Goal: Use online tool/utility

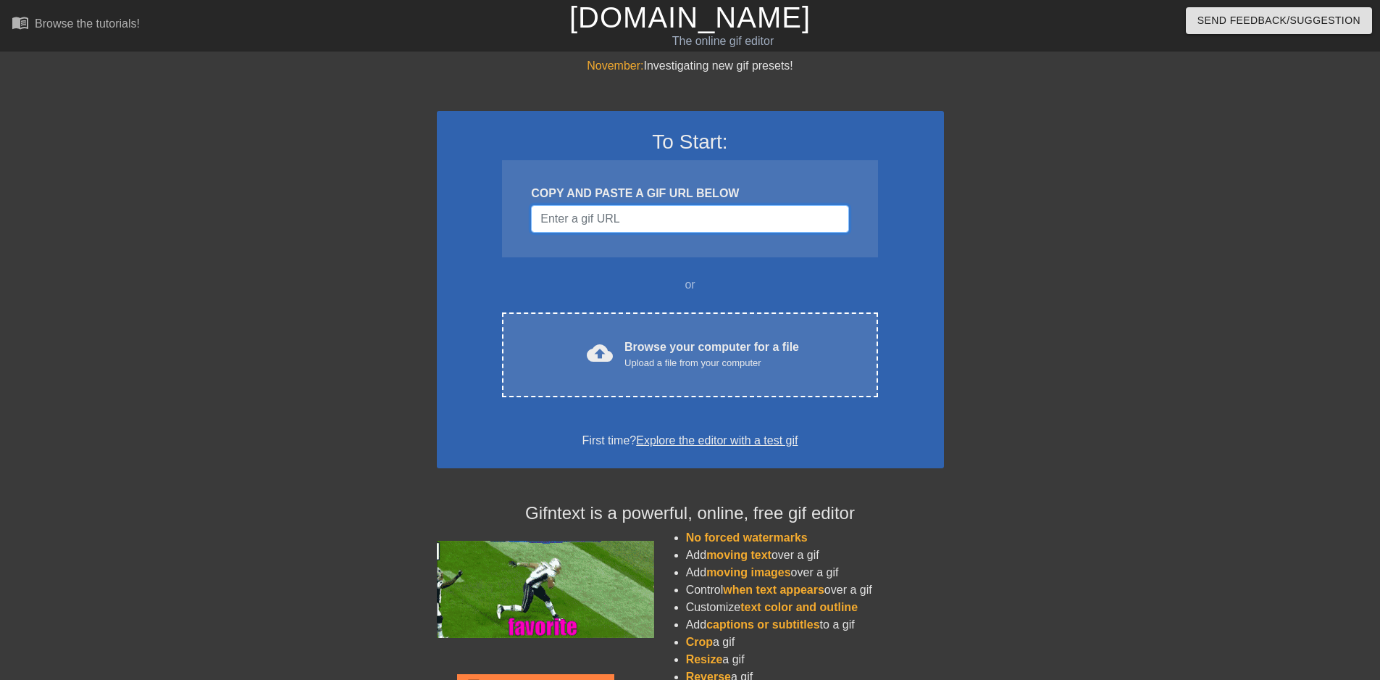
click at [719, 216] on input "Username" at bounding box center [689, 219] width 317 height 28
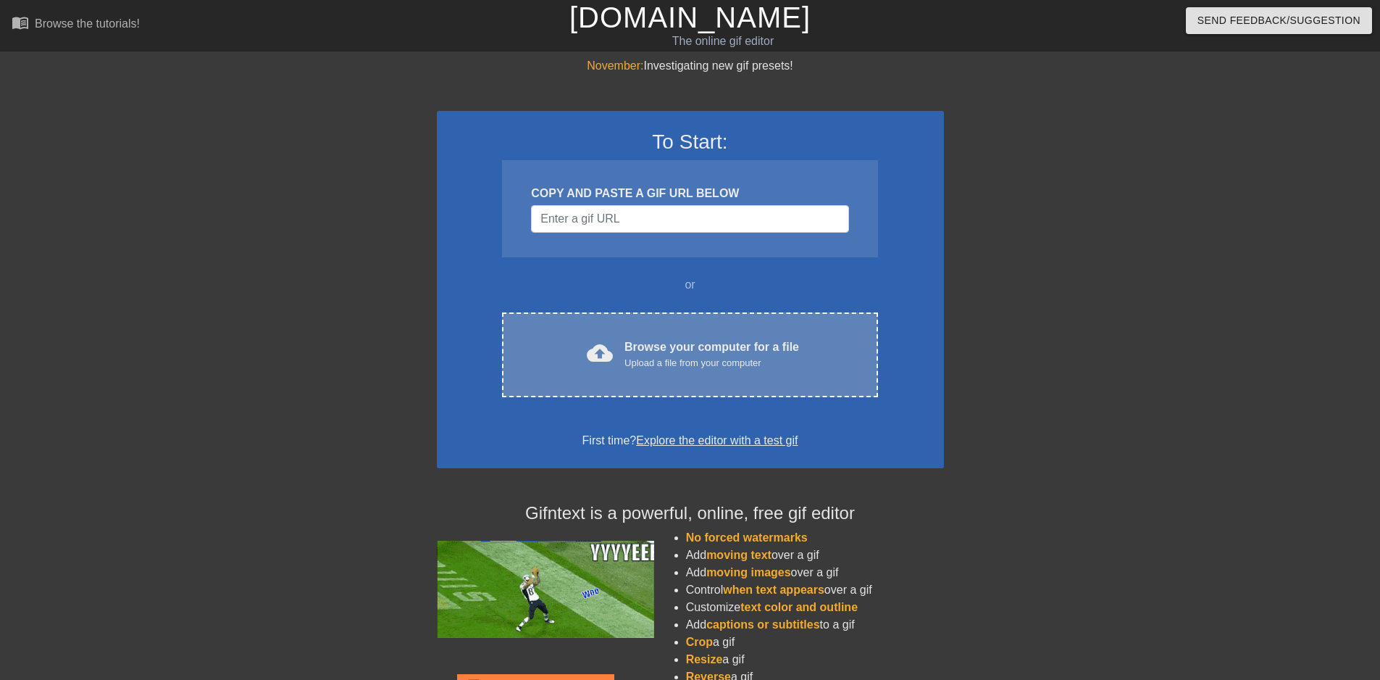
click at [695, 312] on div "cloud_upload Browse your computer for a file Upload a file from your computer C…" at bounding box center [689, 354] width 375 height 85
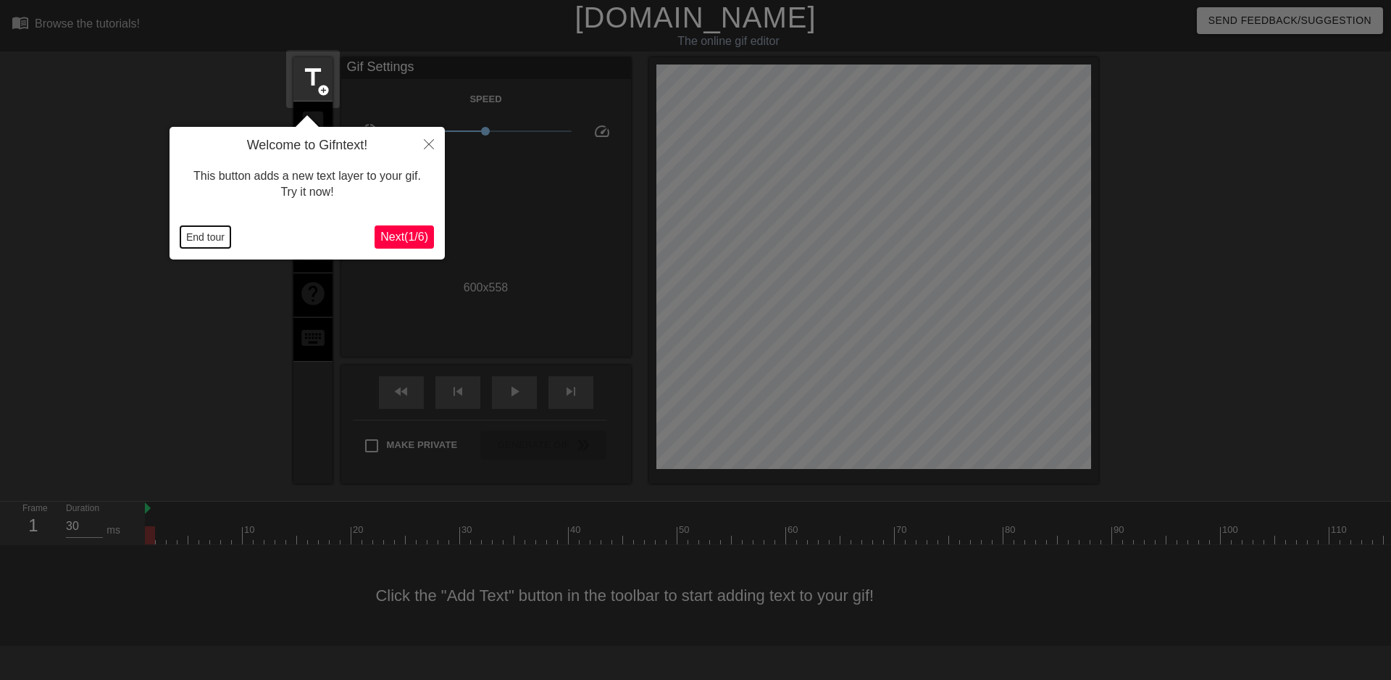
click at [201, 232] on button "End tour" at bounding box center [205, 237] width 50 height 22
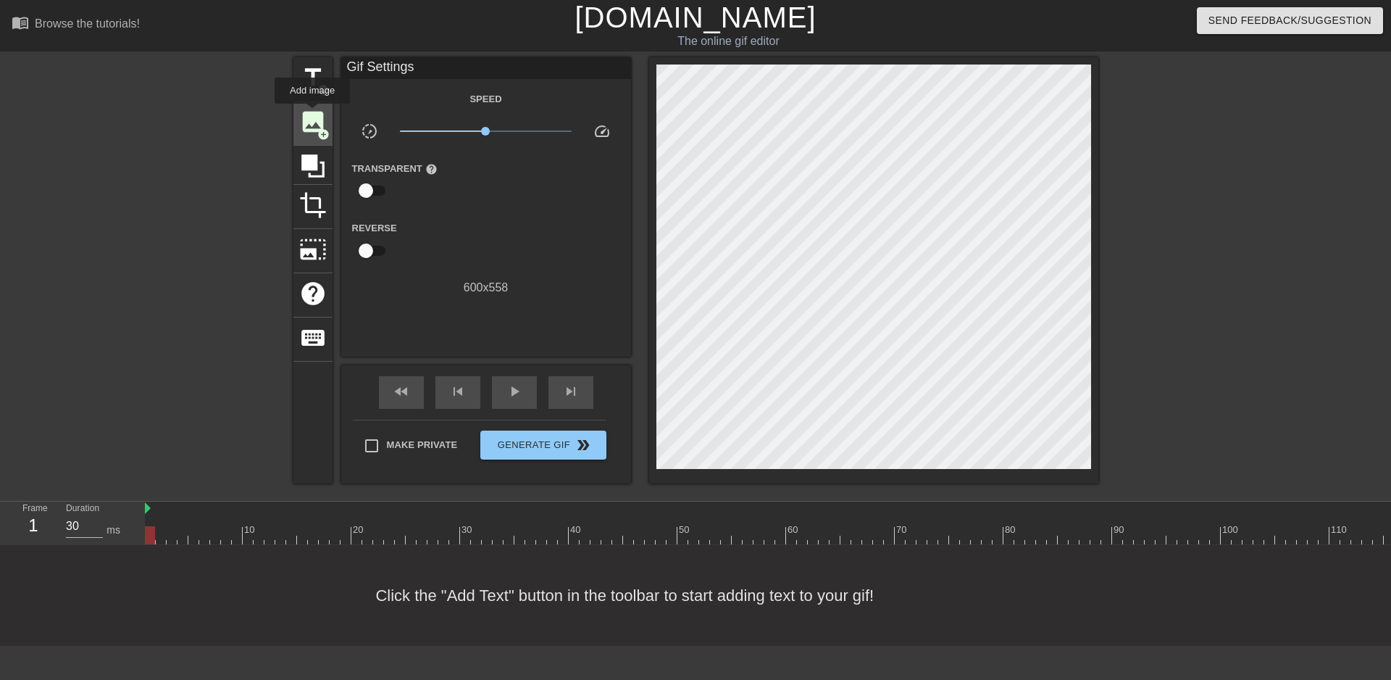
click at [312, 114] on span "image" at bounding box center [313, 122] width 28 height 28
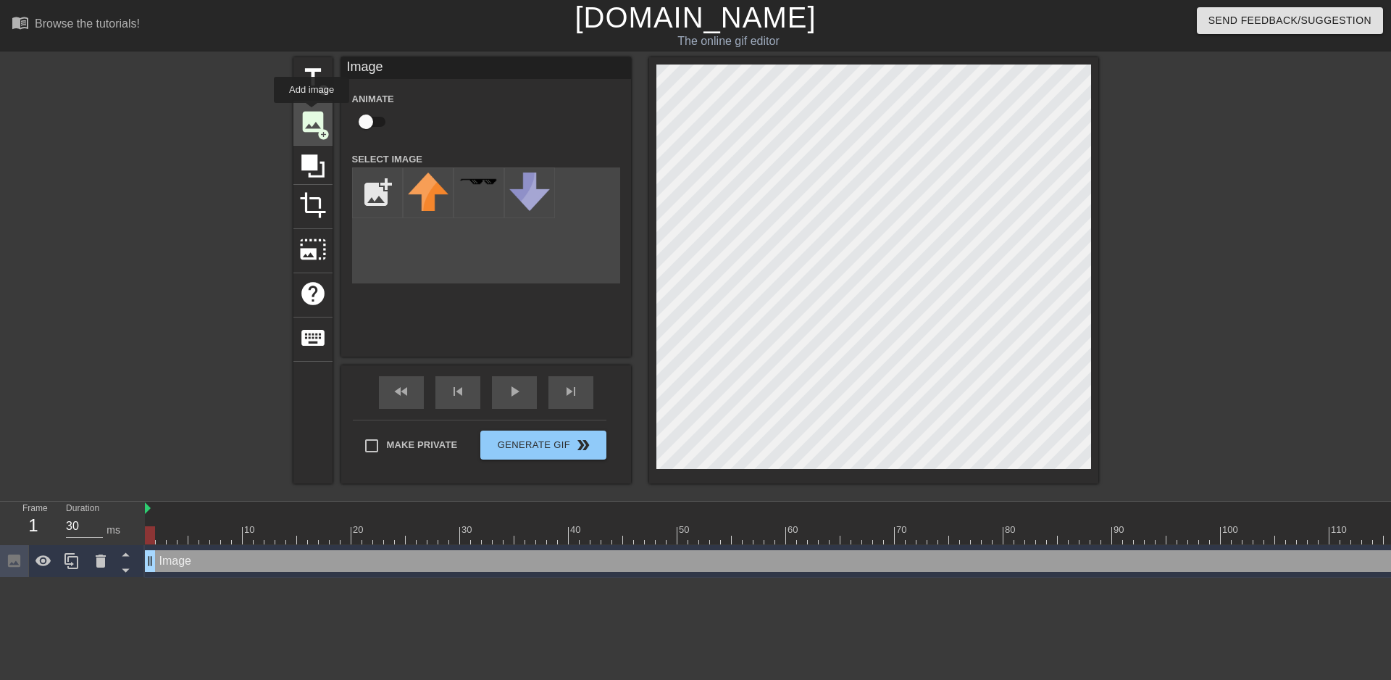
click at [312, 113] on span "image" at bounding box center [313, 122] width 28 height 28
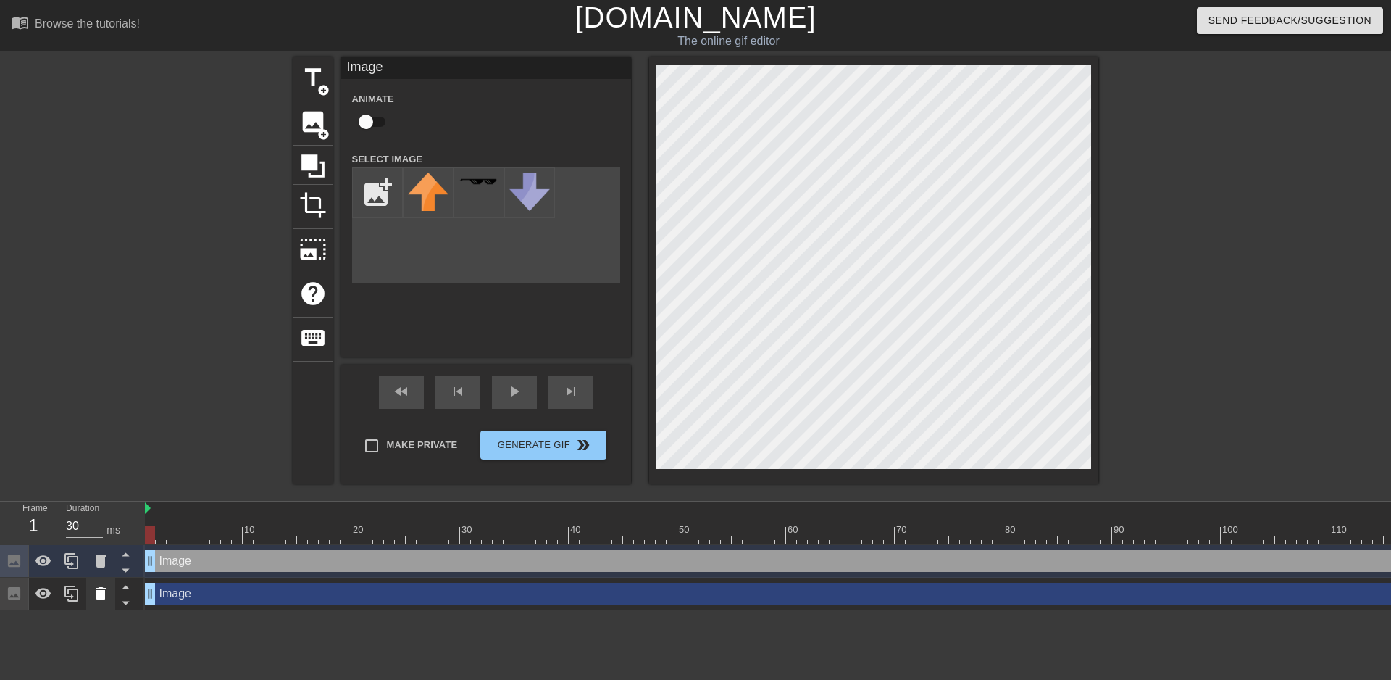
click at [93, 591] on icon at bounding box center [100, 593] width 17 height 17
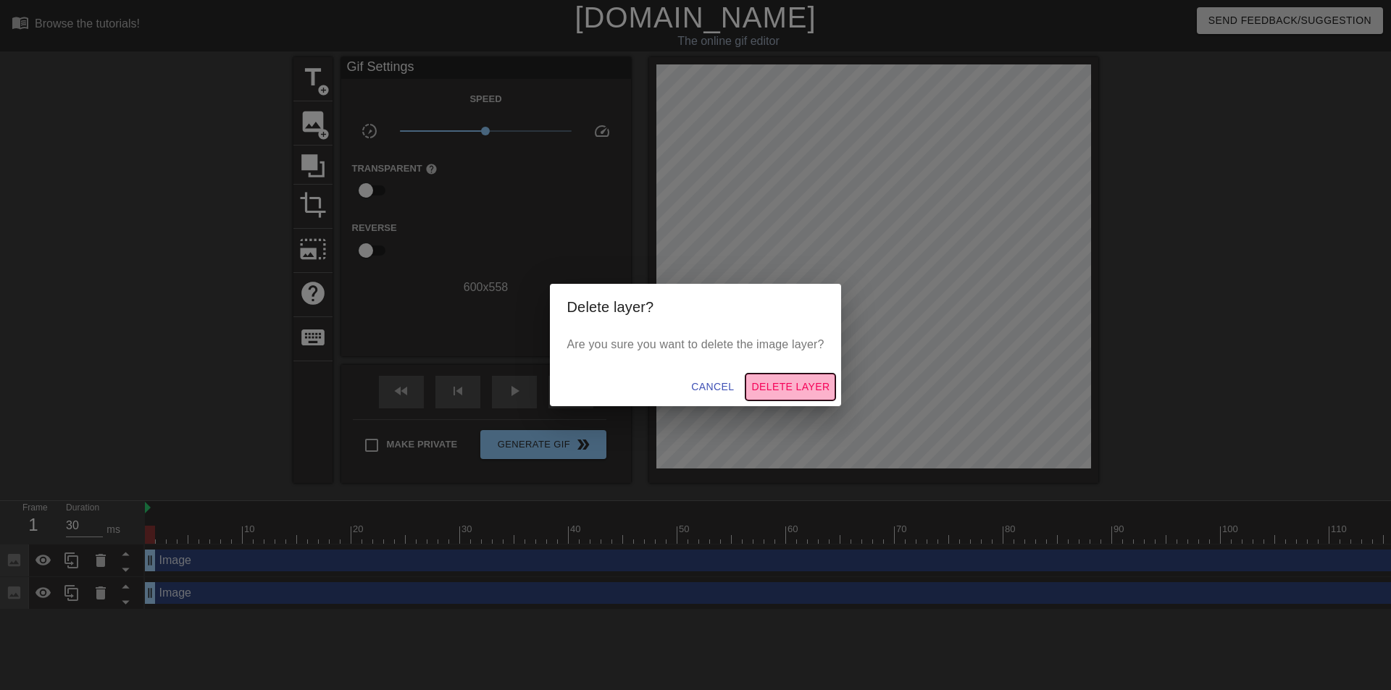
click at [770, 383] on span "Delete Layer" at bounding box center [790, 387] width 78 height 18
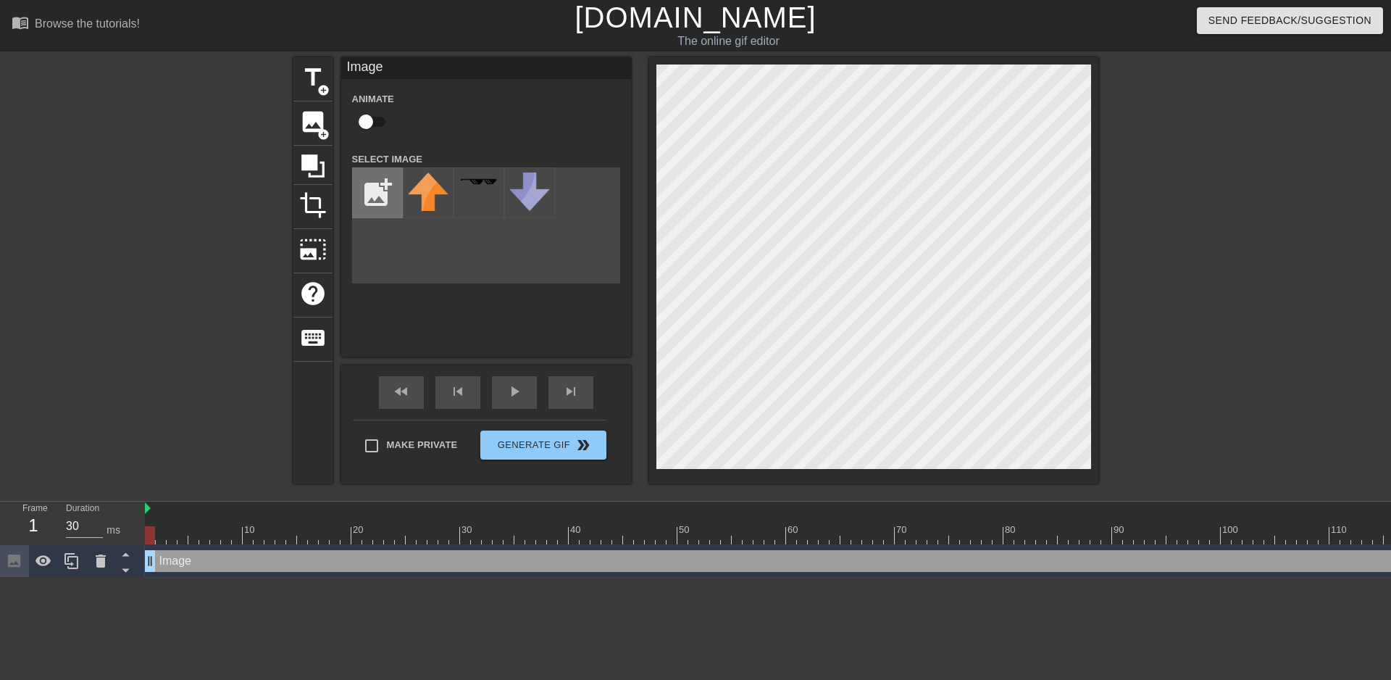
click at [375, 183] on input "file" at bounding box center [377, 192] width 49 height 49
type input "C:\fakepath\gaybean.JPG"
click at [438, 193] on img at bounding box center [428, 190] width 41 height 36
click at [144, 508] on div "Frame 1 Duration 30 ms" at bounding box center [72, 522] width 145 height 43
click at [656, 520] on div at bounding box center [661, 525] width 11 height 18
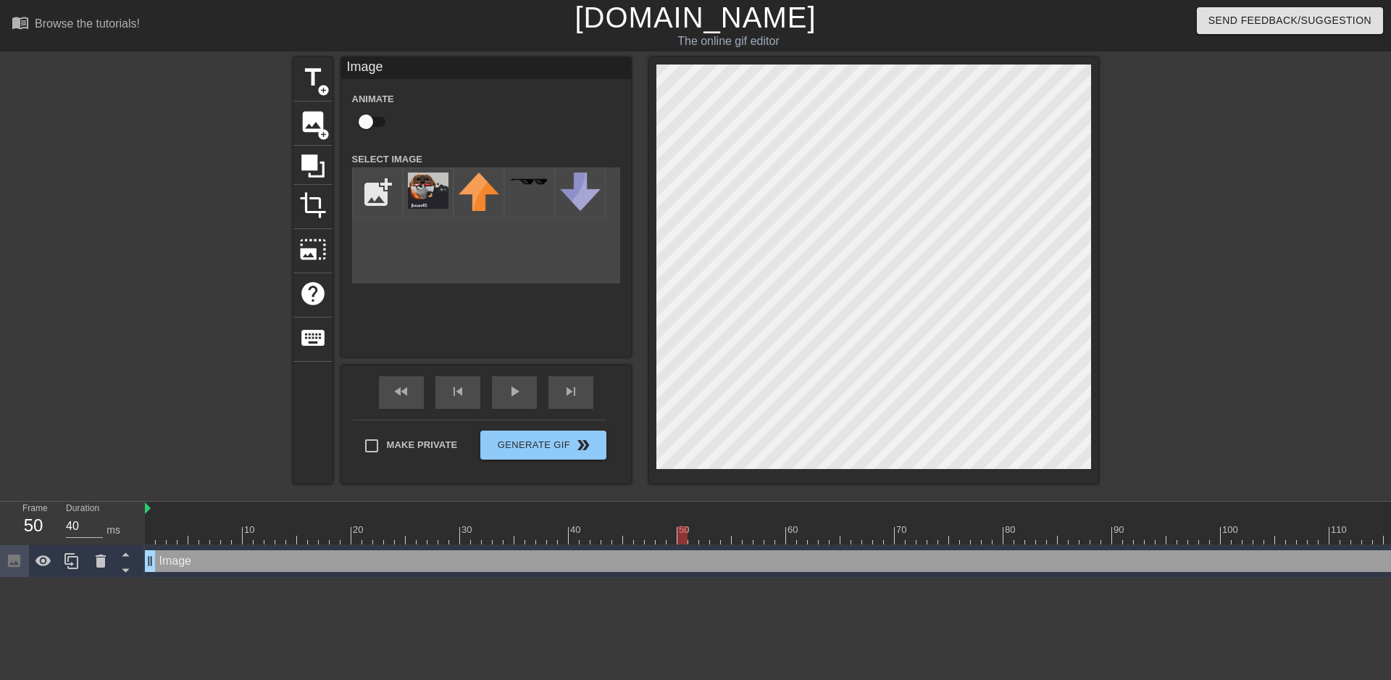
type input "30"
drag, startPoint x: 1096, startPoint y: 538, endPoint x: 1390, endPoint y: 552, distance: 294.5
click at [1379, 552] on div "10 20 30 40 50 60 70 80 90 100 110 120 130 140 150 160" at bounding box center [768, 539] width 1246 height 76
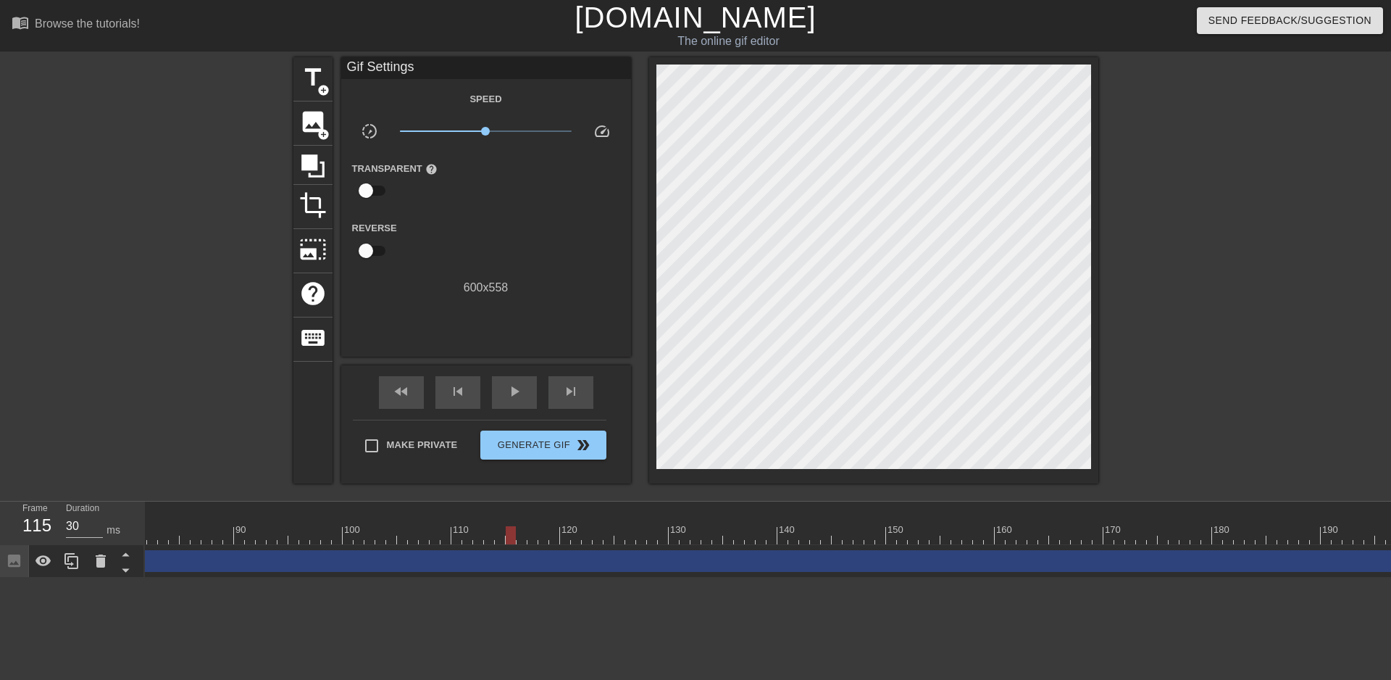
scroll to position [0, 930]
click at [847, 527] on div at bounding box center [981, 535] width 3532 height 18
click at [1290, 533] on div at bounding box center [981, 535] width 3532 height 18
click at [1360, 531] on div at bounding box center [981, 535] width 3532 height 18
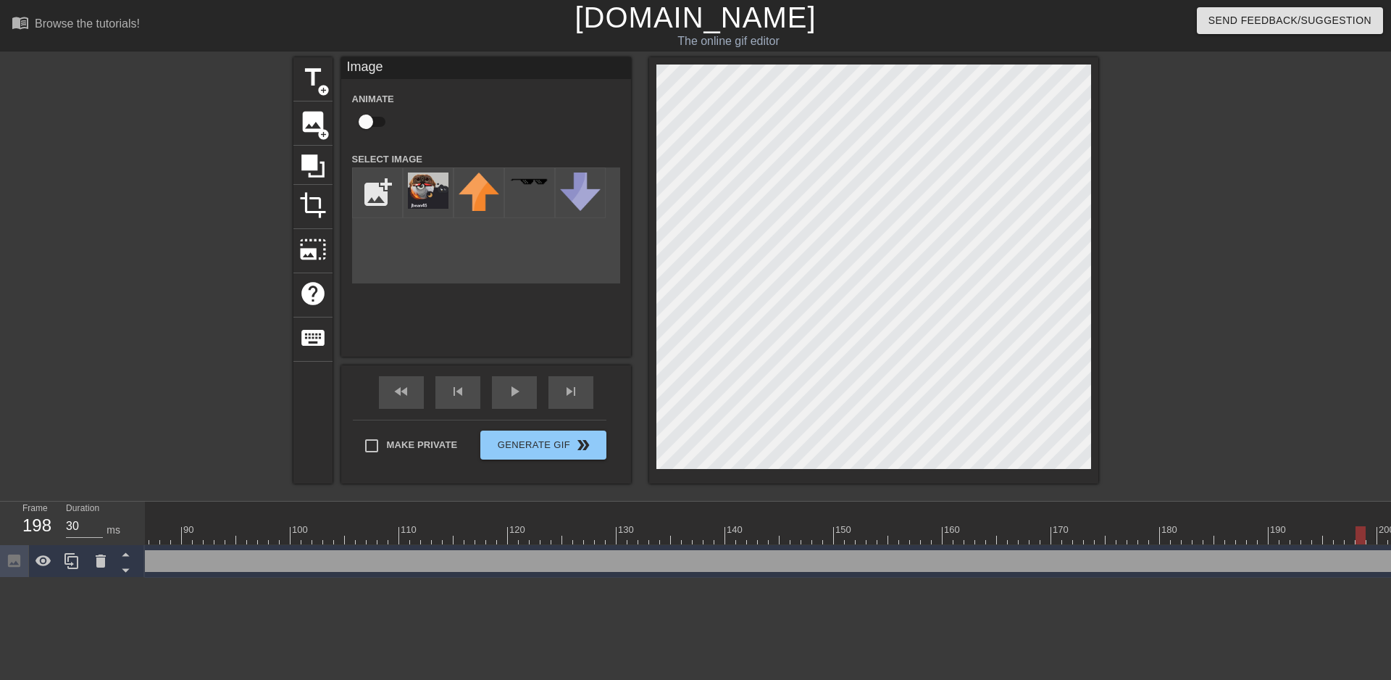
click at [976, 477] on div at bounding box center [873, 270] width 449 height 426
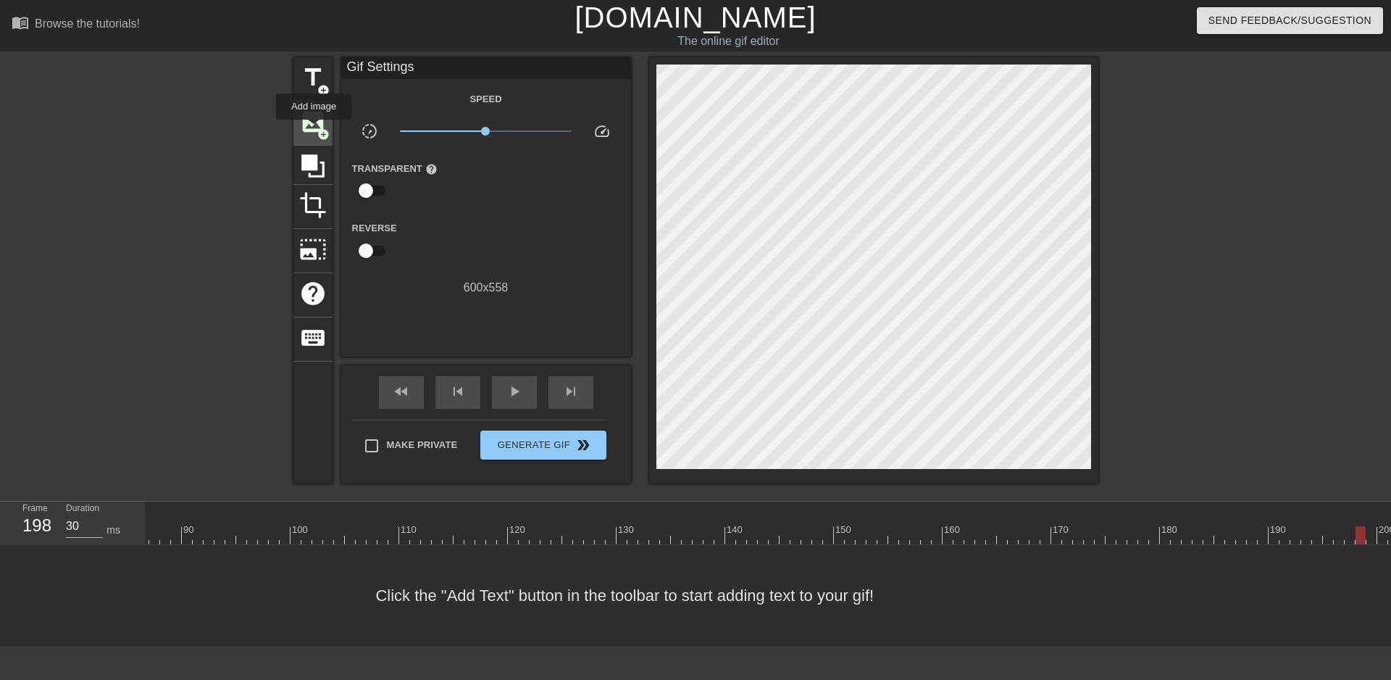
click at [314, 130] on span "image" at bounding box center [313, 122] width 28 height 28
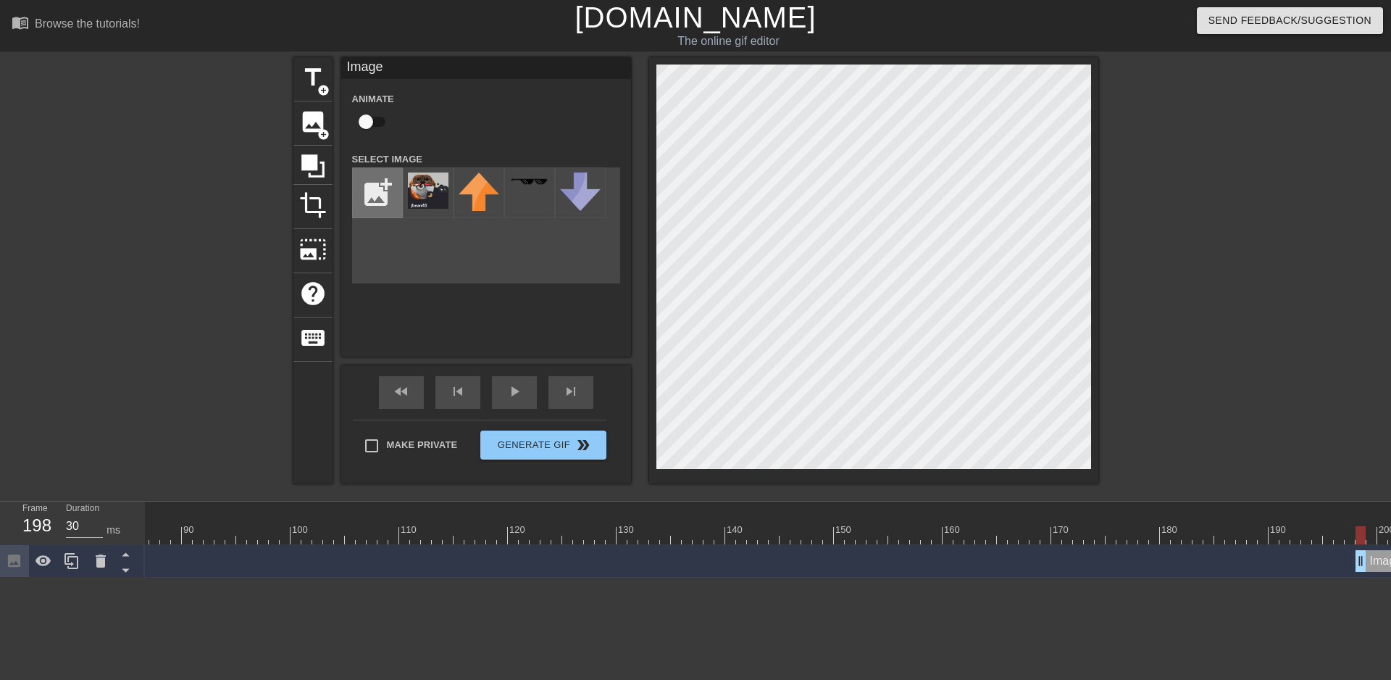
click at [377, 184] on input "file" at bounding box center [377, 192] width 49 height 49
type input "C:\fakepath\gaybean2.JPG"
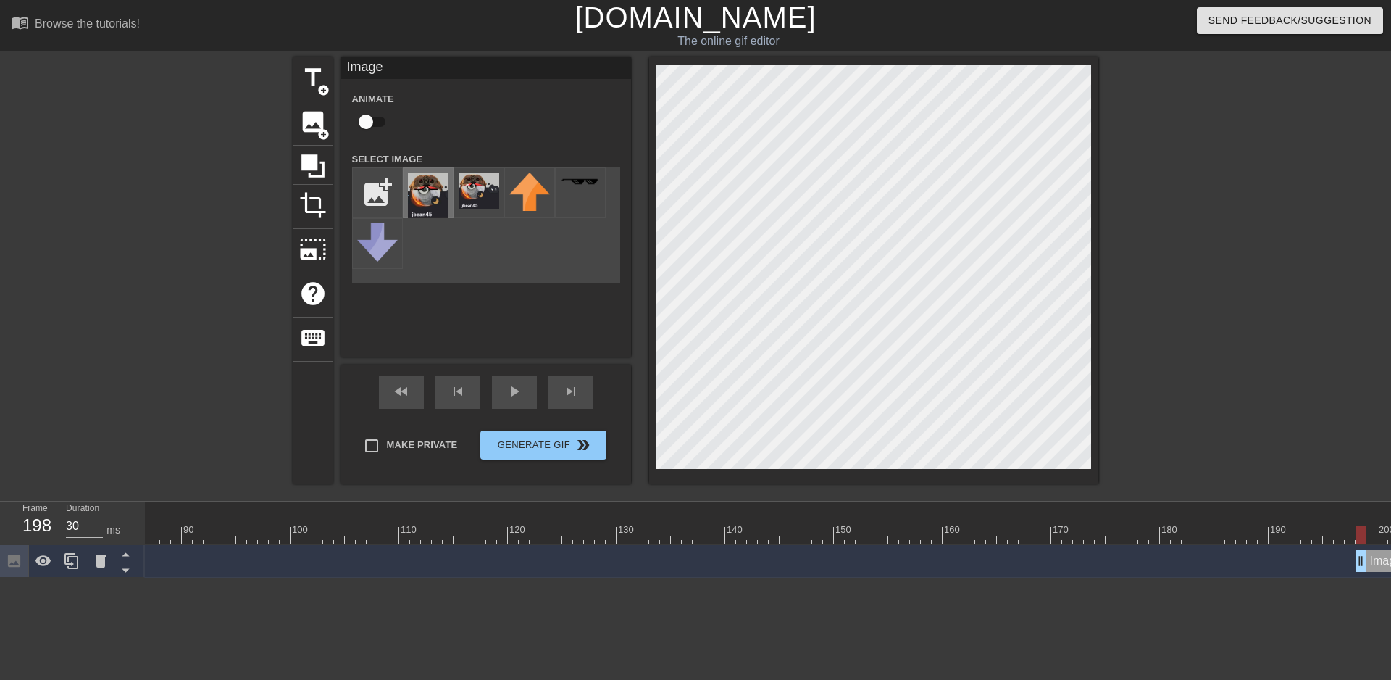
click at [421, 185] on img at bounding box center [428, 195] width 41 height 46
click at [194, 525] on div at bounding box center [195, 529] width 3 height 14
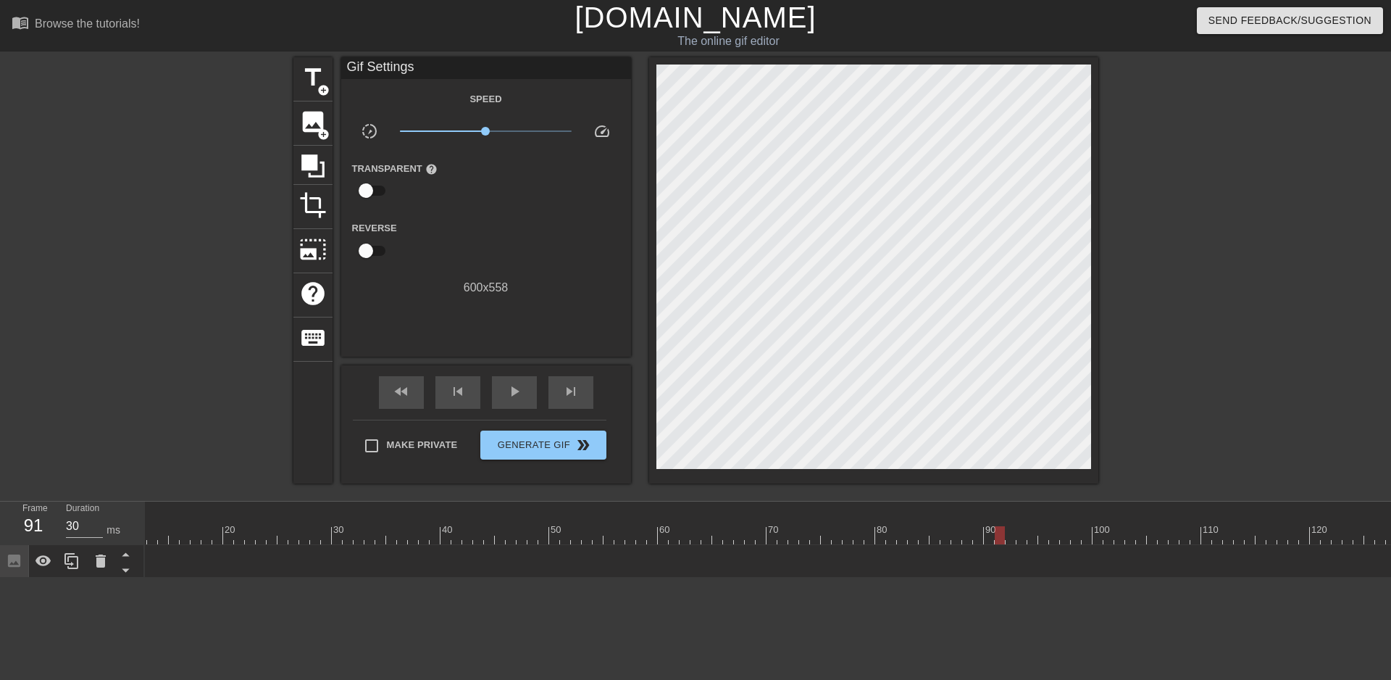
scroll to position [0, 0]
drag, startPoint x: 192, startPoint y: 530, endPoint x: 195, endPoint y: 541, distance: 11.2
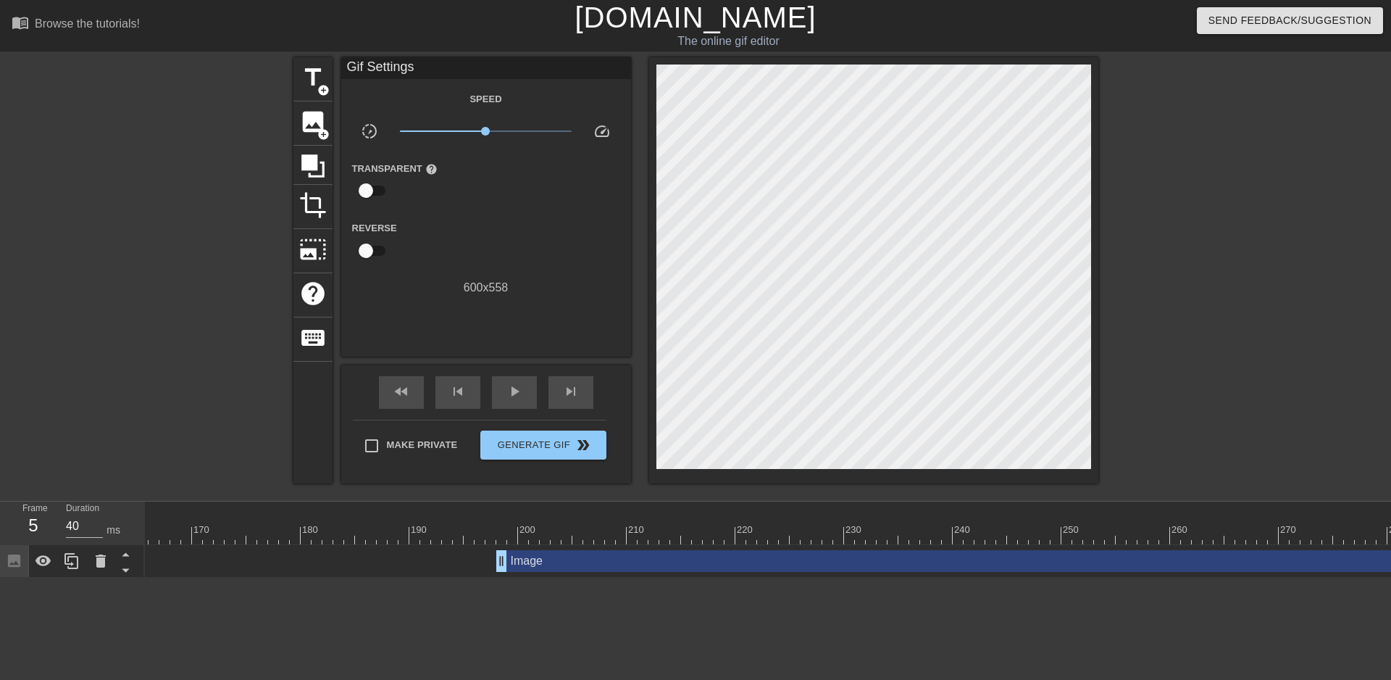
scroll to position [0, 1787]
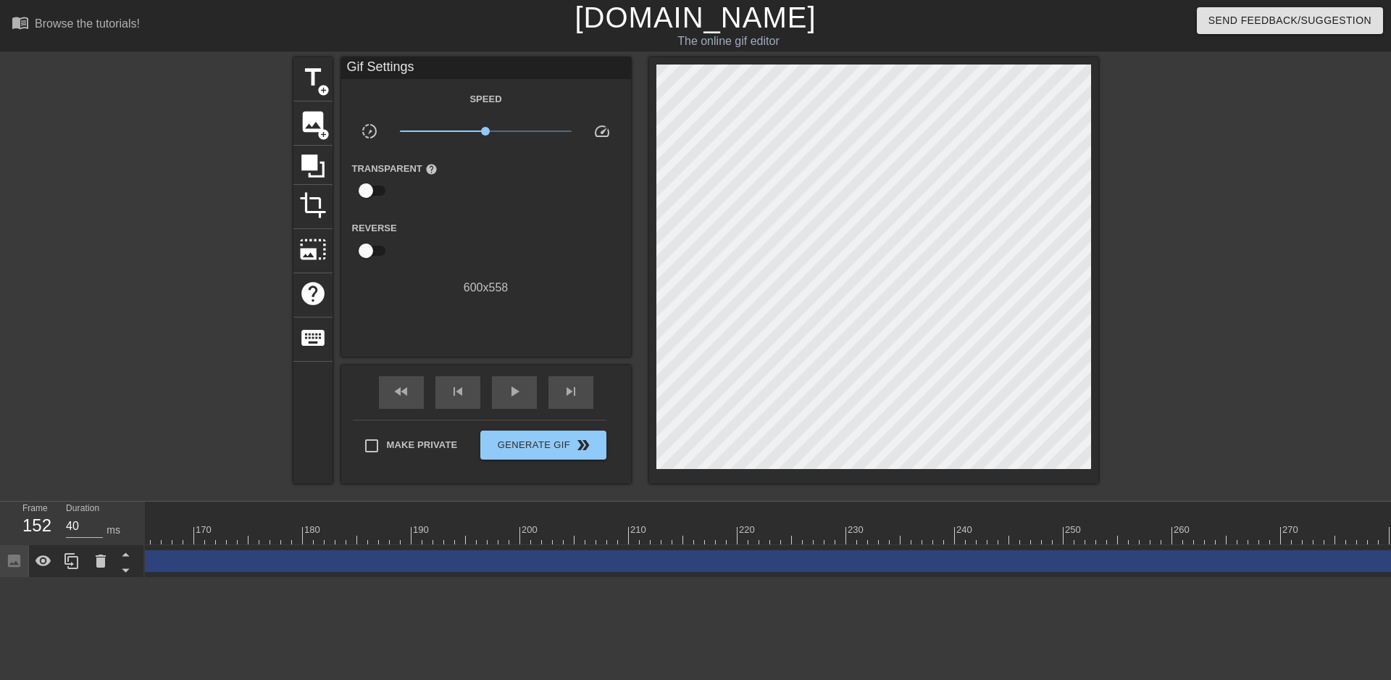
drag, startPoint x: 503, startPoint y: 561, endPoint x: 0, endPoint y: 550, distance: 502.9
click at [0, 550] on div "Frame 152 Duration 40 ms 10 20 30 40 50 60 70 80 90 100 110 120 130 140 150" at bounding box center [695, 539] width 1391 height 76
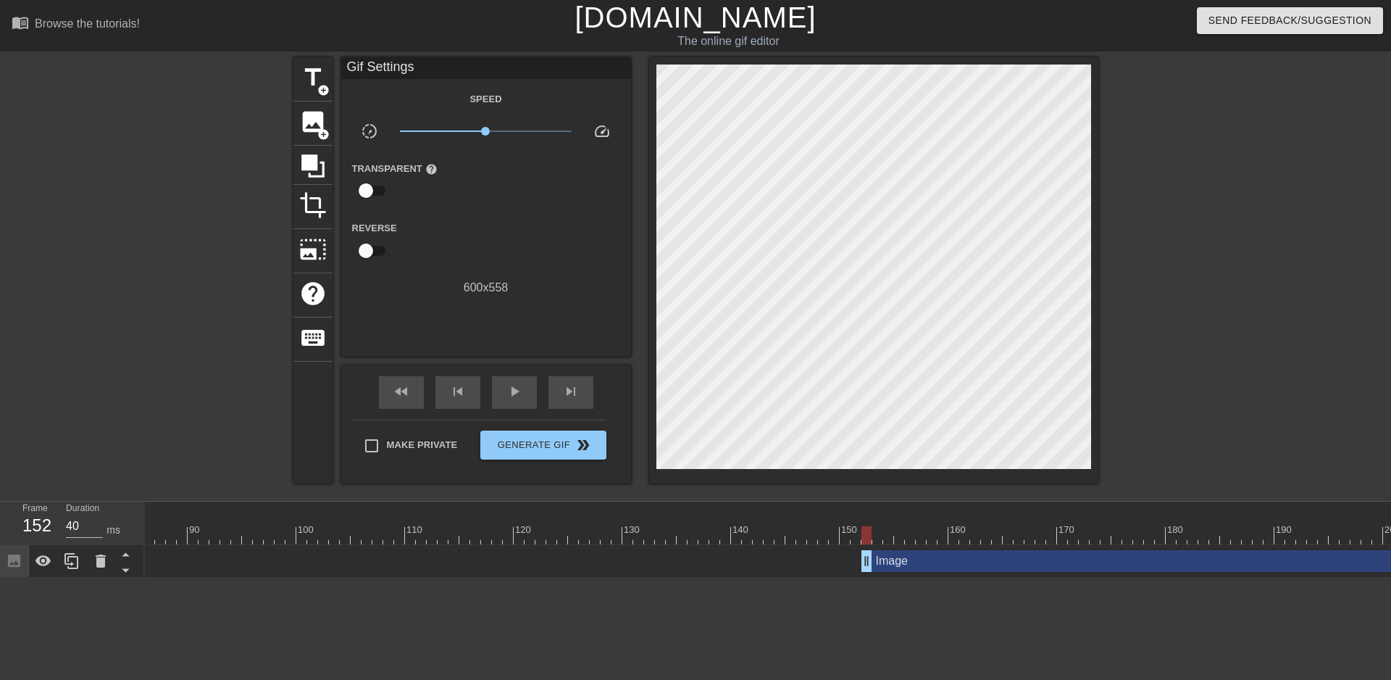
scroll to position [0, 911]
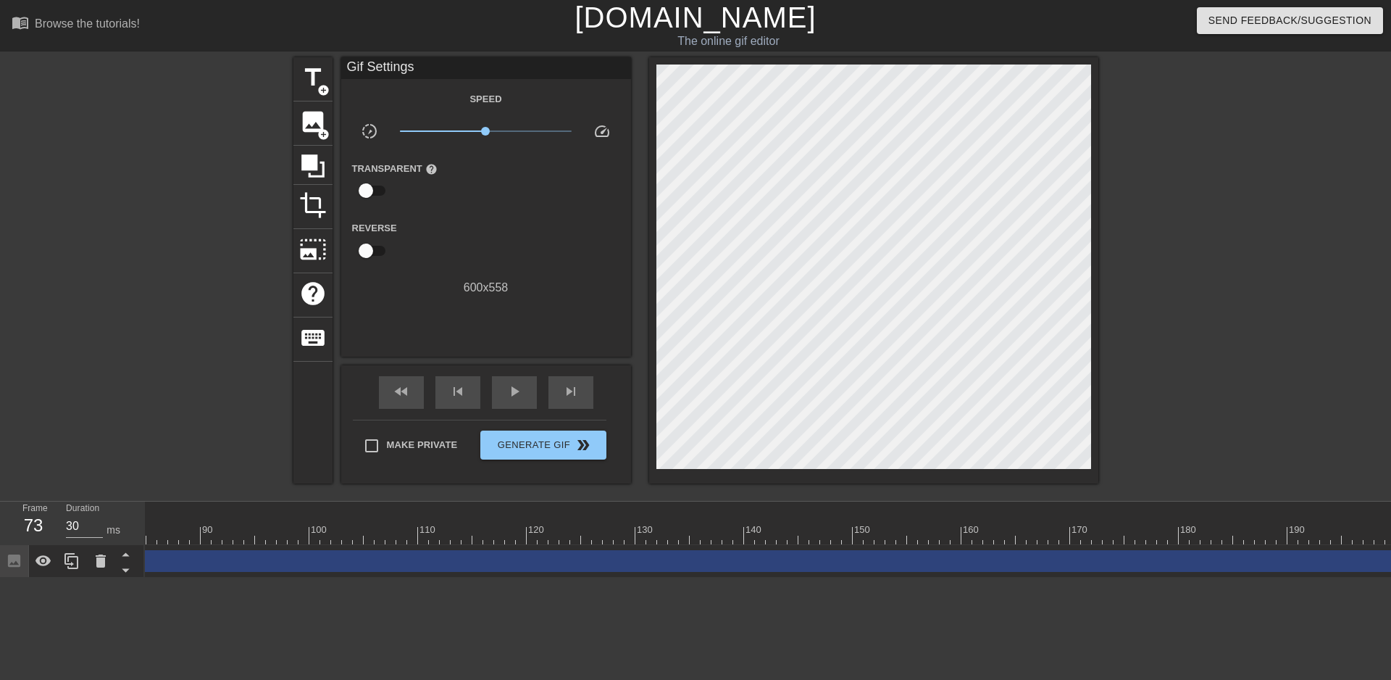
drag, startPoint x: 882, startPoint y: 564, endPoint x: 22, endPoint y: 483, distance: 864.4
click at [22, 483] on div "menu_book Browse the tutorials! [DOMAIN_NAME] The online gif editor Send Feedba…" at bounding box center [695, 288] width 1391 height 577
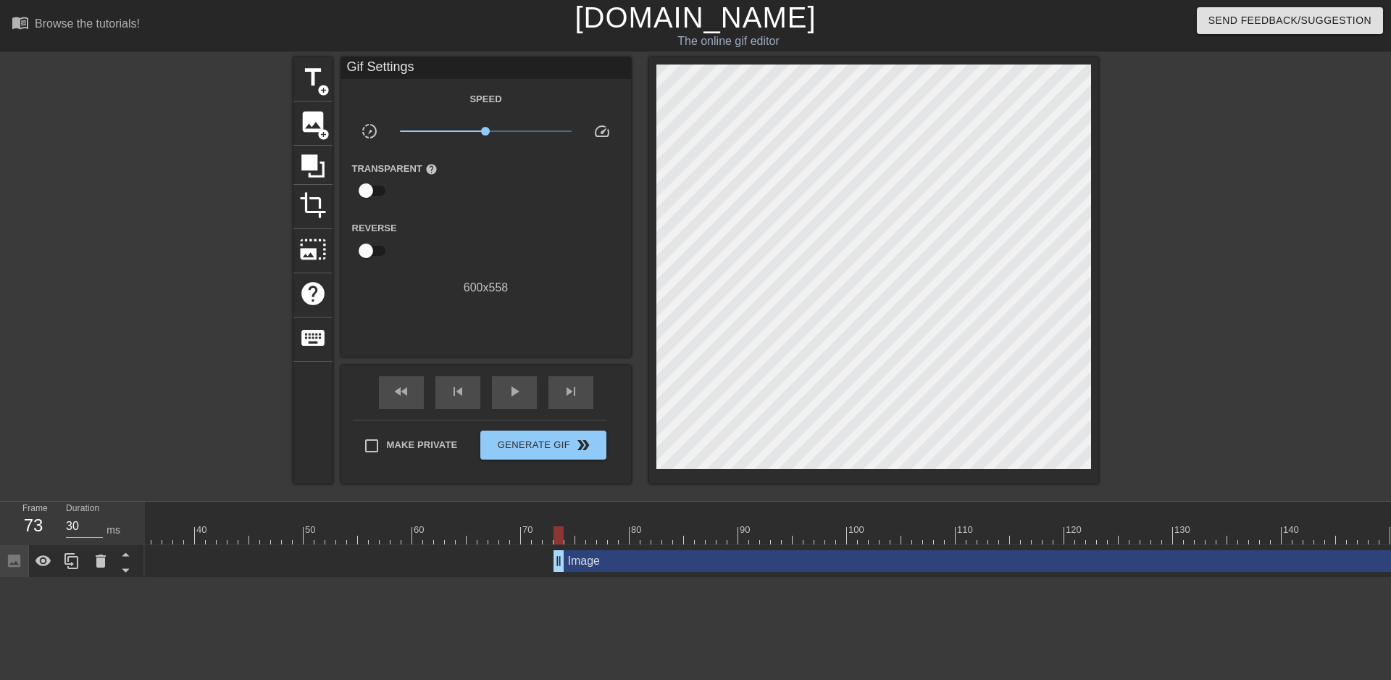
scroll to position [0, 0]
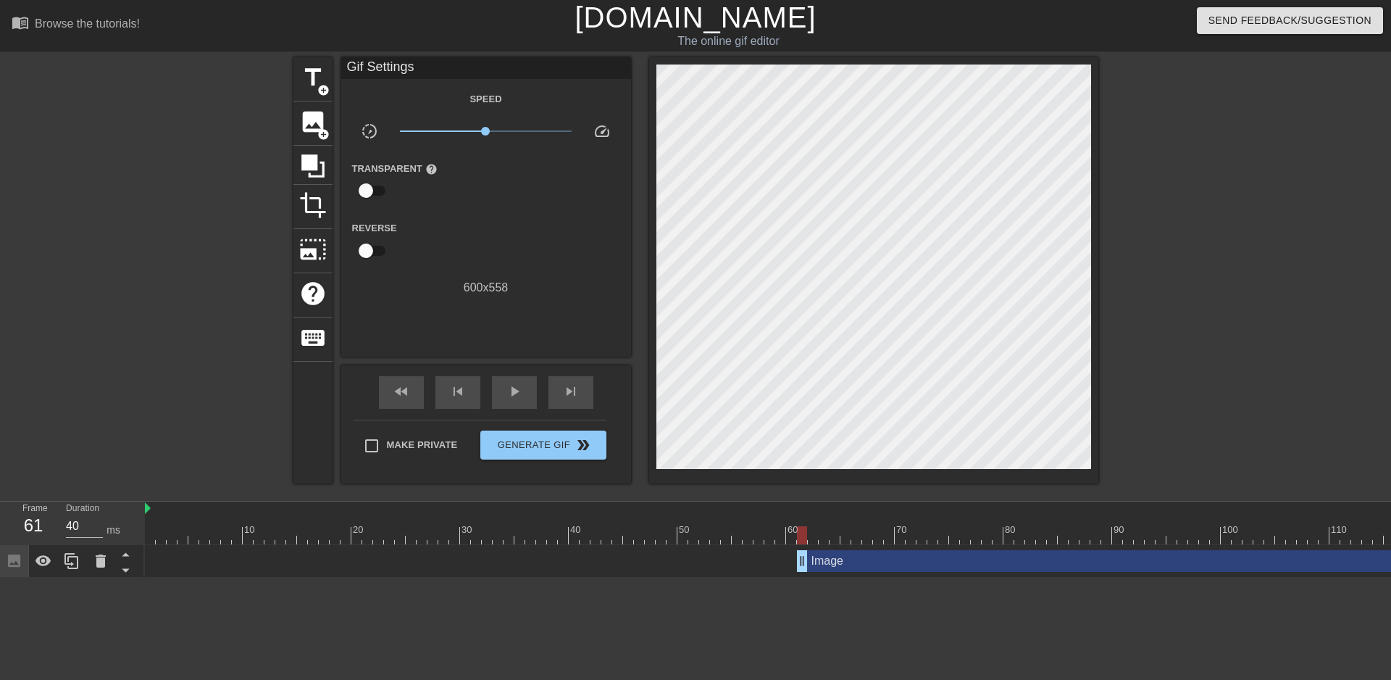
type input "30"
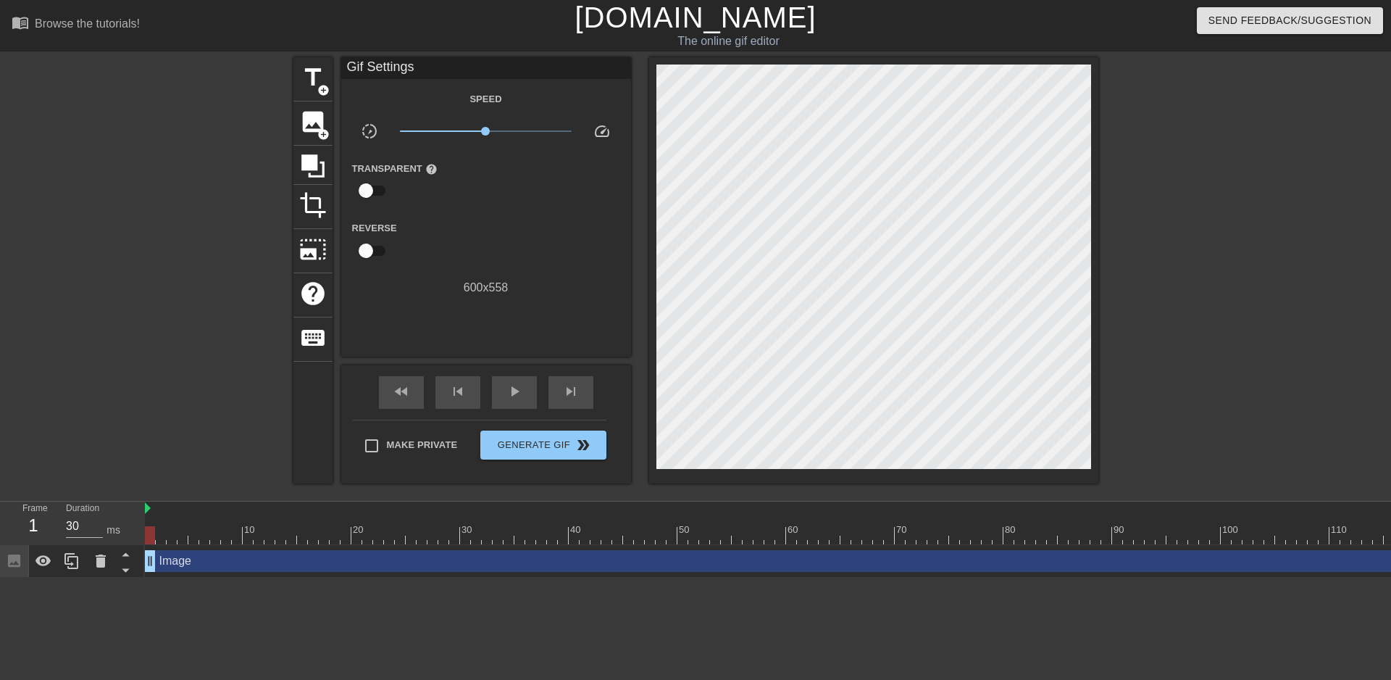
drag, startPoint x: 933, startPoint y: 561, endPoint x: 0, endPoint y: 497, distance: 935.3
click at [0, 497] on div "menu_book Browse the tutorials! [DOMAIN_NAME] The online gif editor Send Feedba…" at bounding box center [695, 288] width 1391 height 577
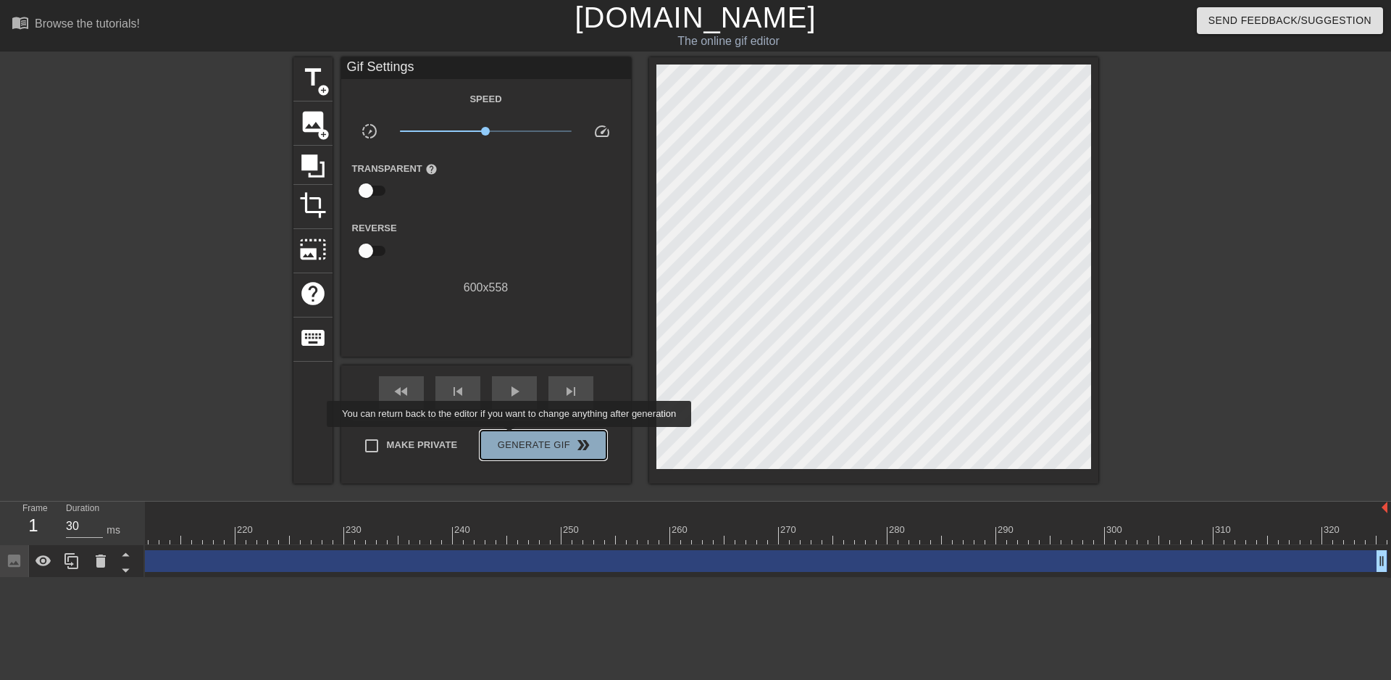
click at [511, 437] on span "Generate Gif double_arrow" at bounding box center [543, 444] width 114 height 17
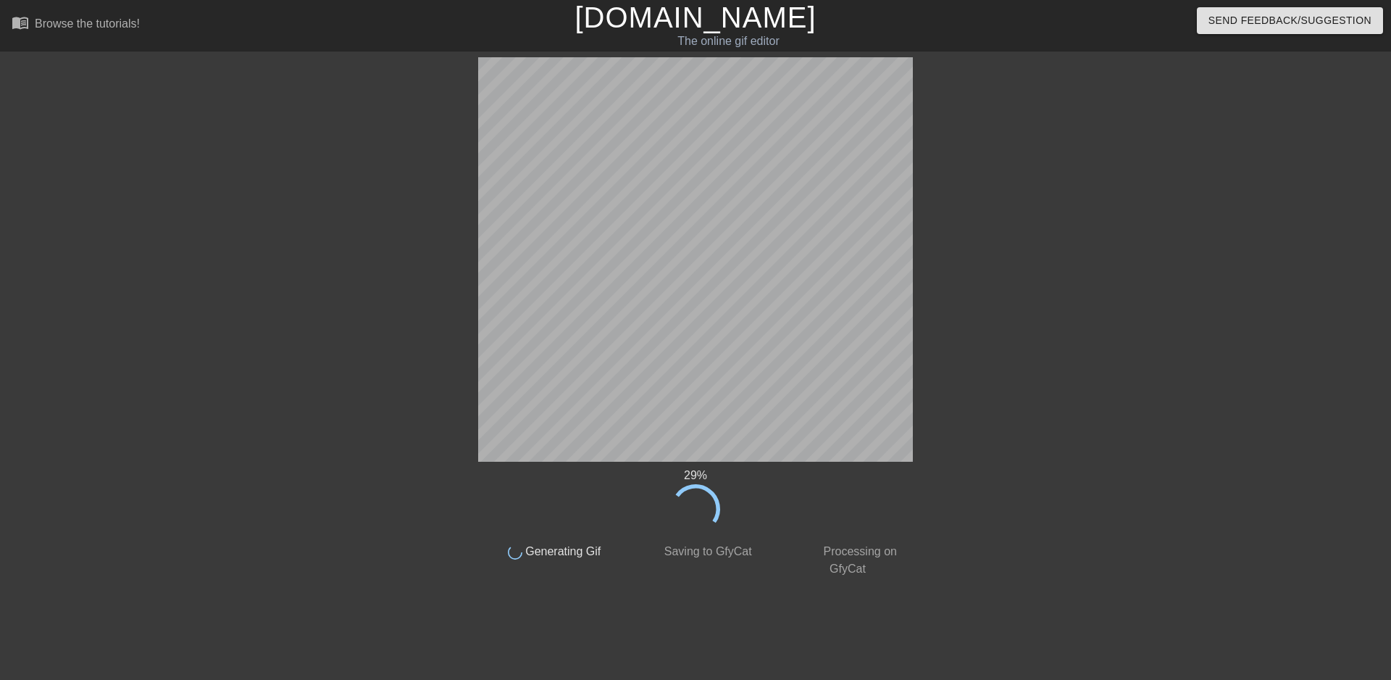
click at [1216, 348] on div "29 % done Generating Gif done Saving to GfyCat done Processing on GfyCat title …" at bounding box center [695, 317] width 1391 height 520
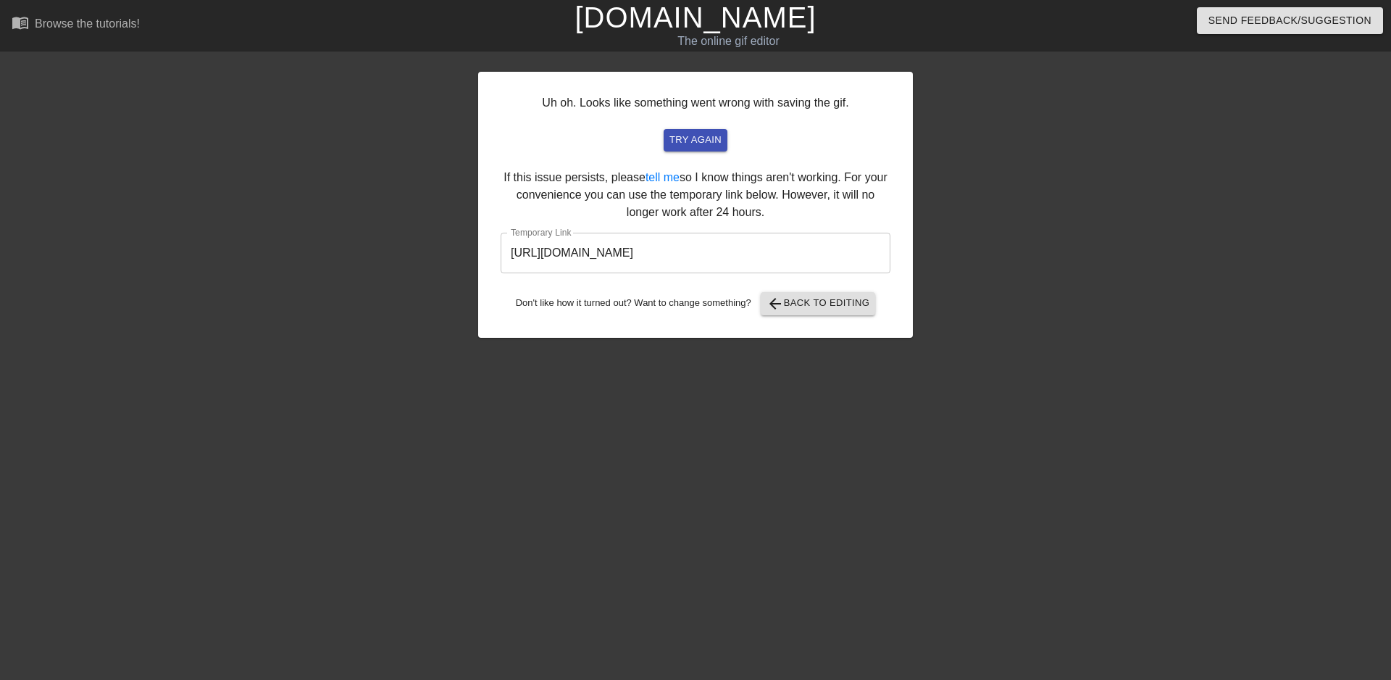
click at [768, 254] on input "[URL][DOMAIN_NAME]" at bounding box center [696, 253] width 390 height 41
